Goal: Information Seeking & Learning: Learn about a topic

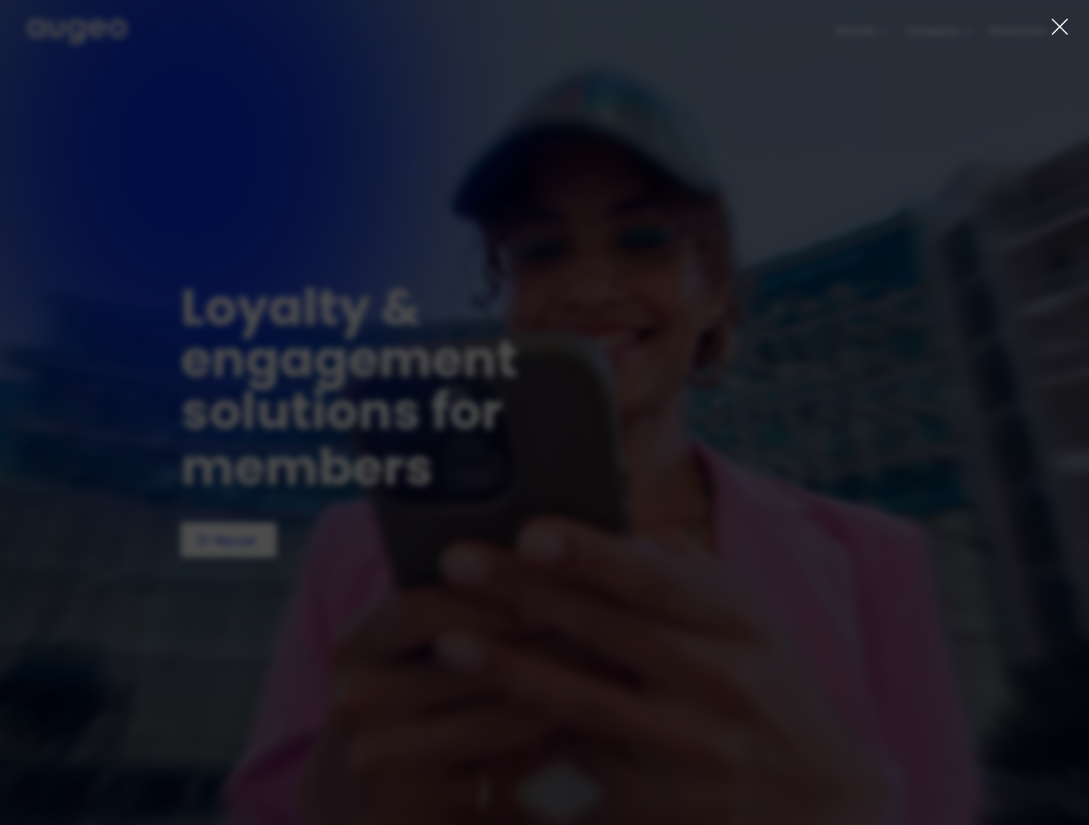
click at [872, 46] on div at bounding box center [544, 412] width 1089 height 825
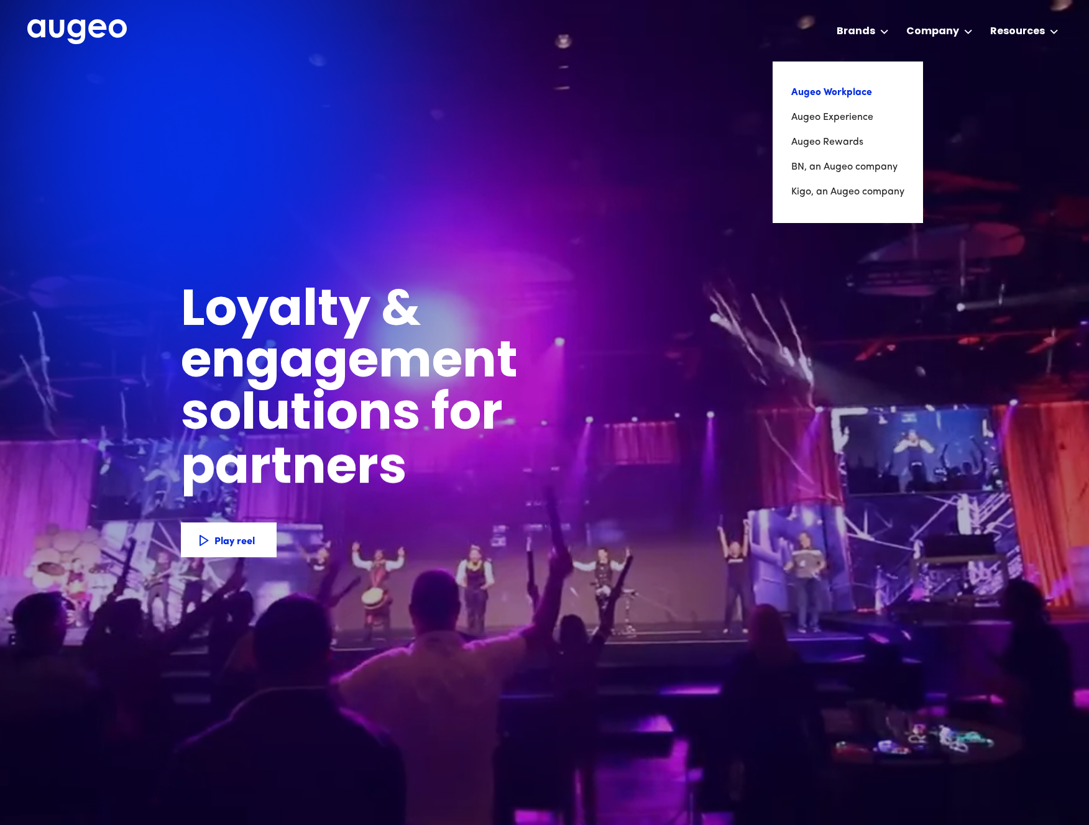
click at [854, 93] on link "Augeo Workplace" at bounding box center [847, 92] width 113 height 25
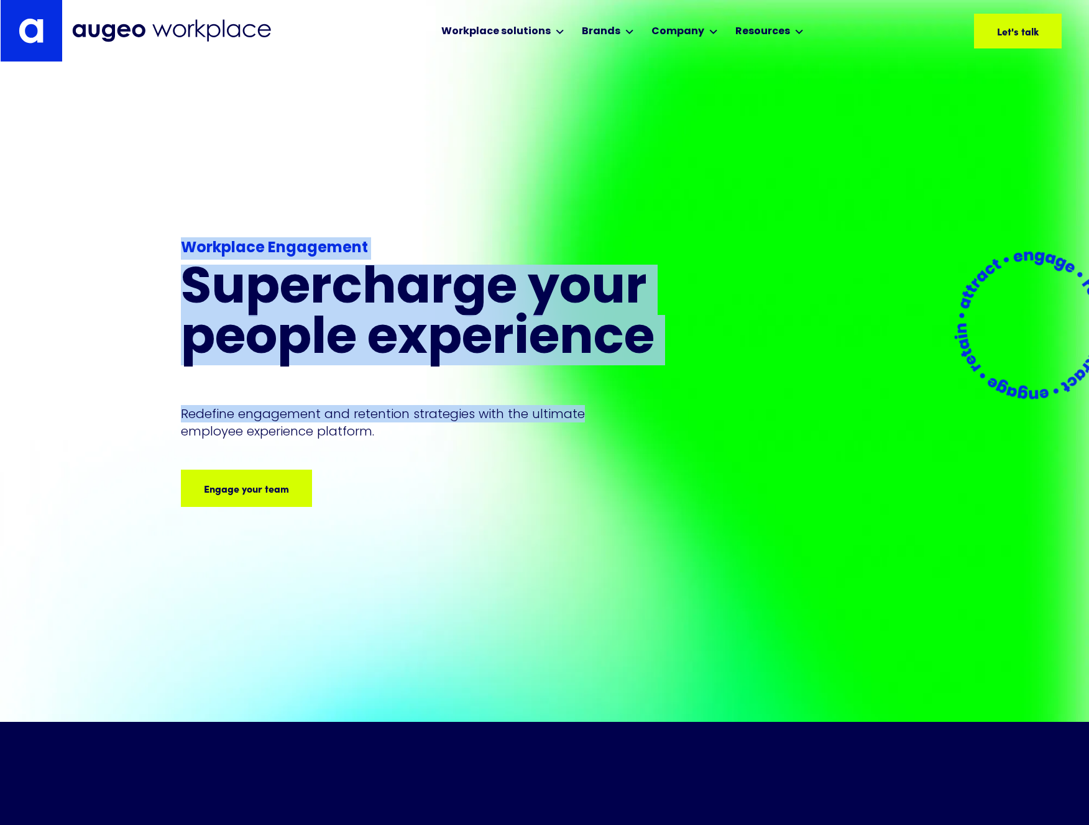
drag, startPoint x: 186, startPoint y: 248, endPoint x: 656, endPoint y: 409, distance: 497.1
click at [656, 409] on div "Workplace Engagement Supercharge your people experience Redefine engagement and…" at bounding box center [544, 392] width 1089 height 660
click at [656, 409] on div "Redefine engagement and retention strategies with the ultimate employee experie…" at bounding box center [449, 422] width 537 height 35
drag, startPoint x: 155, startPoint y: 229, endPoint x: 629, endPoint y: 459, distance: 526.9
click at [628, 454] on div "Workplace Engagement Supercharge your people experience Redefine engagement and…" at bounding box center [544, 392] width 1089 height 660
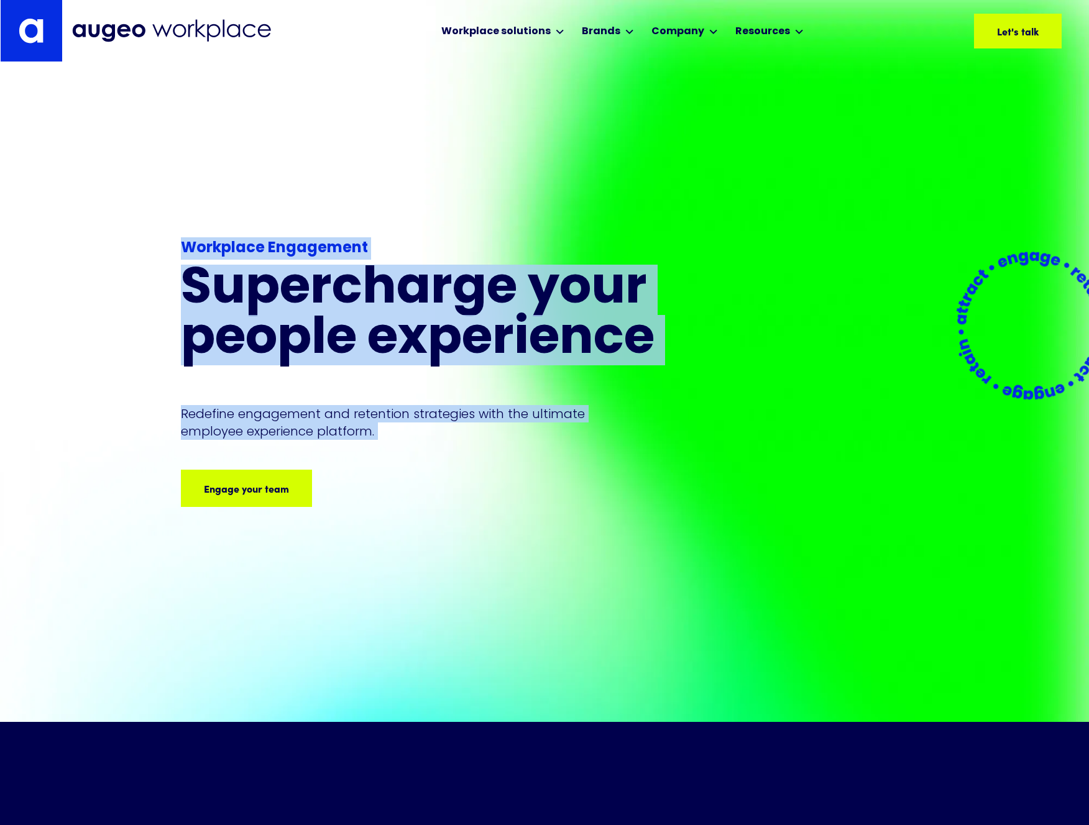
click at [630, 459] on div "Workplace Engagement Supercharge your people experience Redefine engagement and…" at bounding box center [449, 372] width 537 height 270
